Goal: Check status: Check status

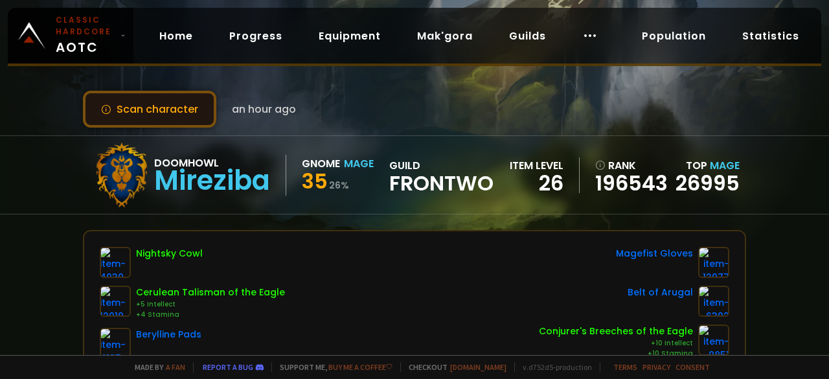
click at [174, 103] on button "Scan character" at bounding box center [149, 109] width 133 height 37
click at [171, 107] on button "Scan character" at bounding box center [149, 109] width 133 height 37
click at [175, 111] on button "Scan character" at bounding box center [149, 109] width 133 height 37
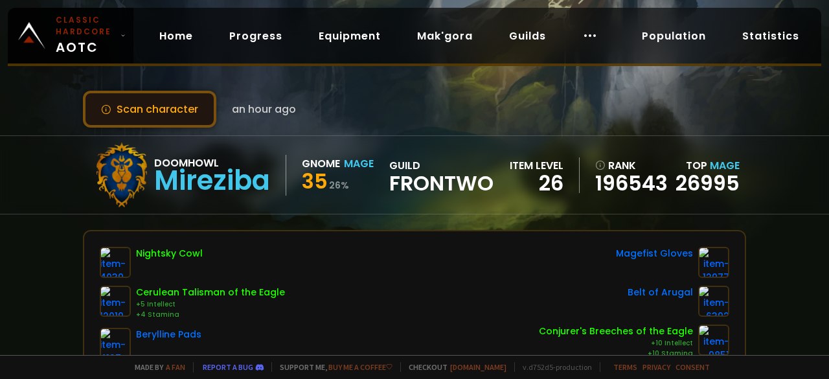
click at [176, 111] on button "Scan character" at bounding box center [149, 109] width 133 height 37
